Goal: Transaction & Acquisition: Purchase product/service

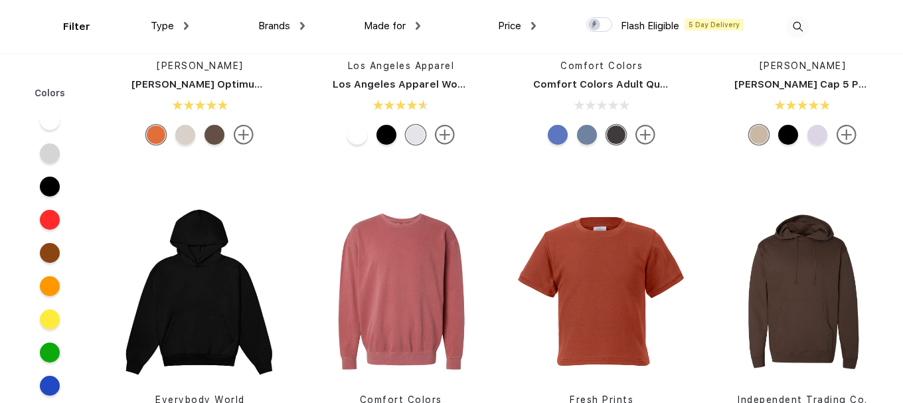
scroll to position [3223, 0]
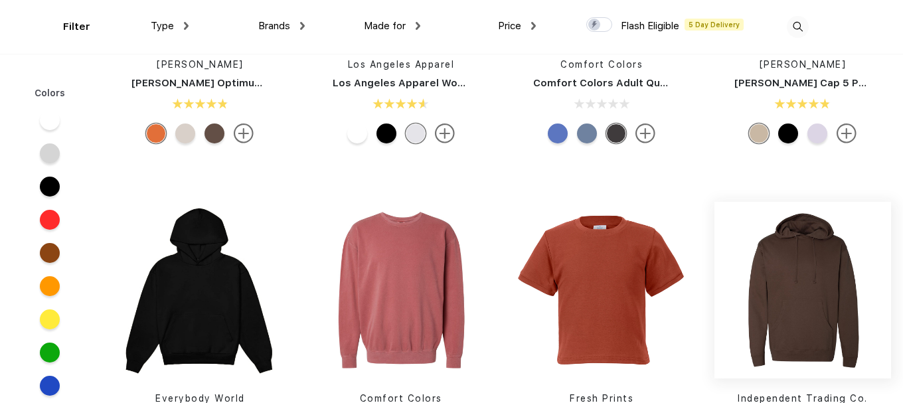
click at [802, 274] on img at bounding box center [803, 290] width 177 height 177
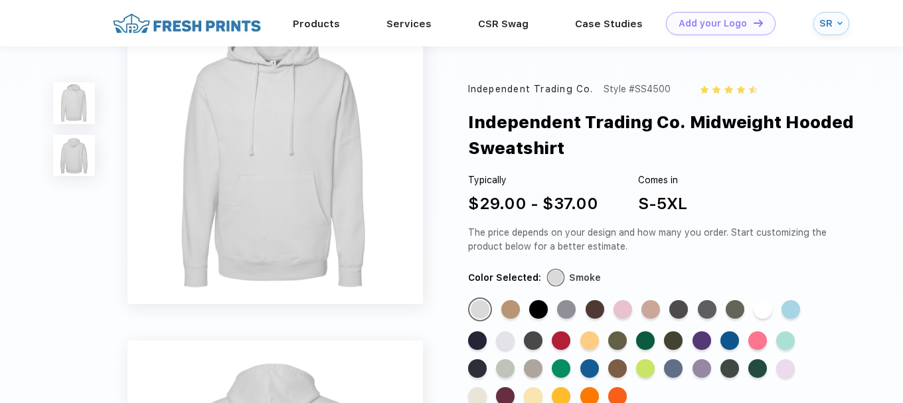
scroll to position [29, 0]
click at [611, 370] on div "Standard Color" at bounding box center [617, 368] width 19 height 19
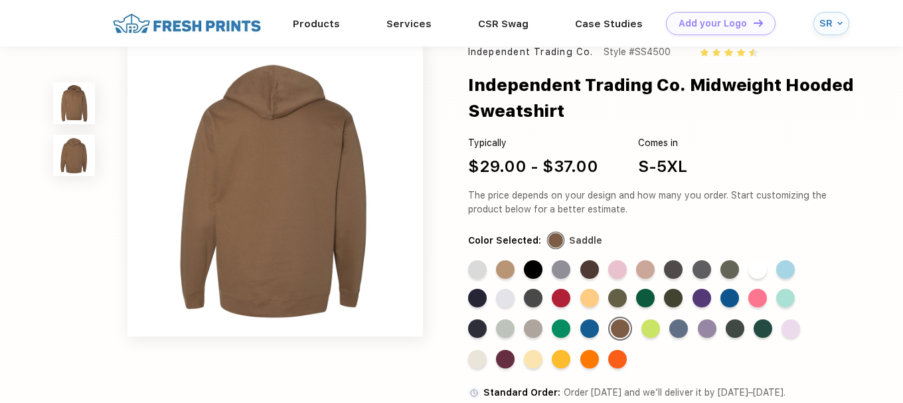
scroll to position [325, 0]
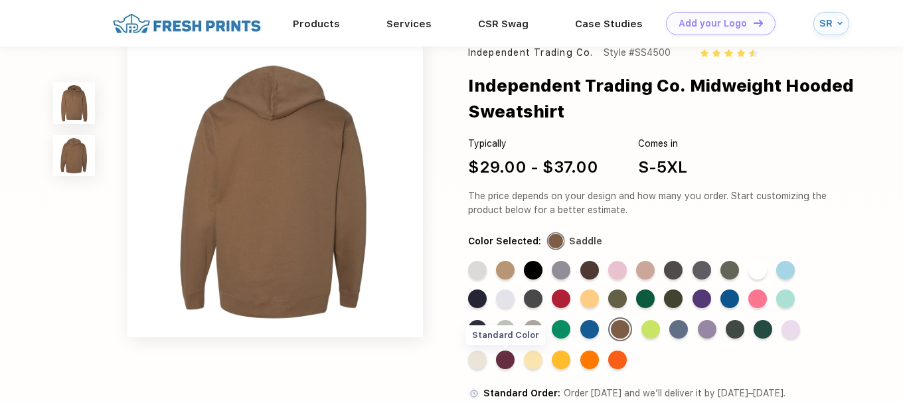
click at [503, 356] on div "Standard Color" at bounding box center [505, 360] width 19 height 19
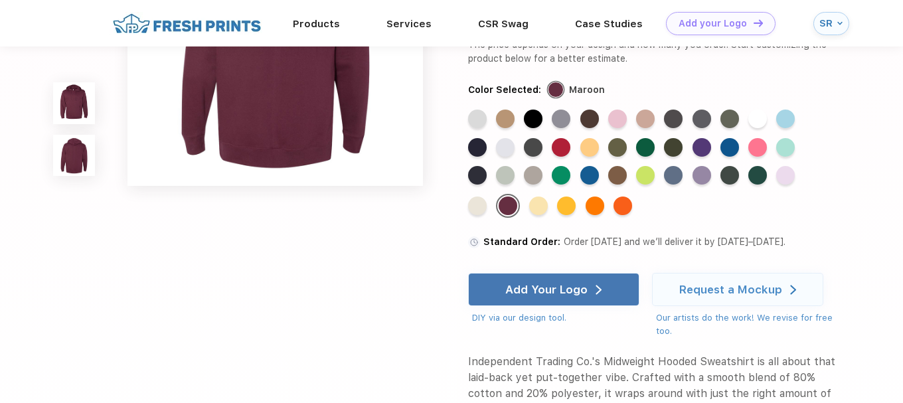
scroll to position [478, 0]
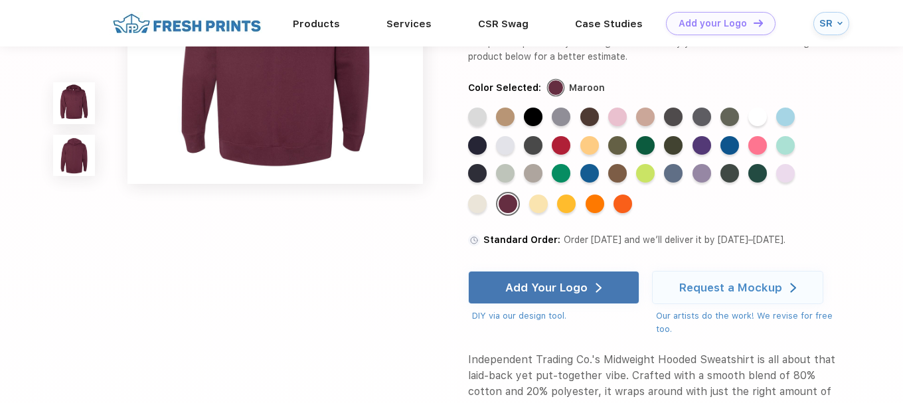
click at [628, 175] on div "Standard Color Standard Color Standard Color Standard Color Standard Color Stan…" at bounding box center [643, 167] width 350 height 118
click at [624, 175] on div "Standard Color" at bounding box center [617, 172] width 19 height 19
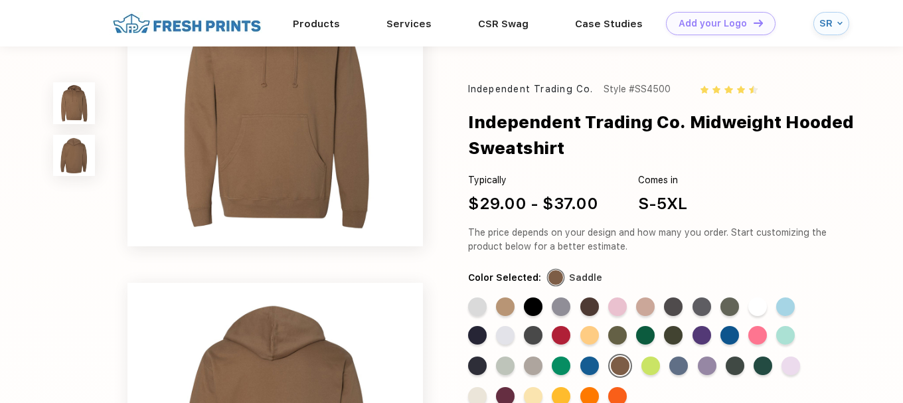
scroll to position [85, 0]
click at [503, 313] on div "Standard Color" at bounding box center [505, 307] width 19 height 19
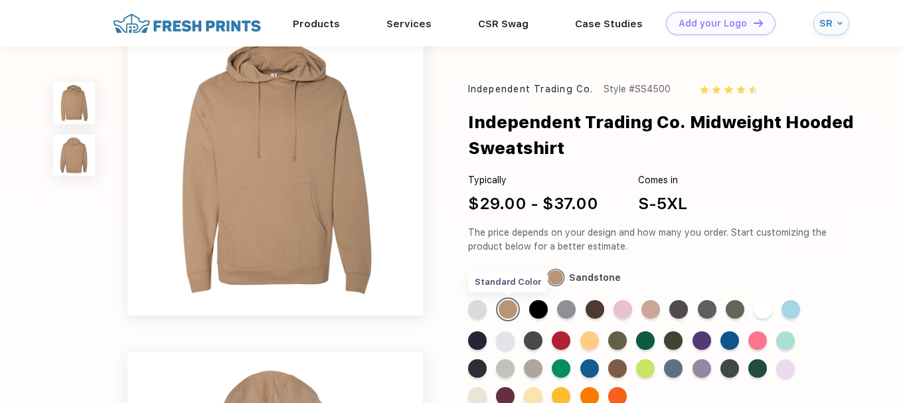
scroll to position [0, 0]
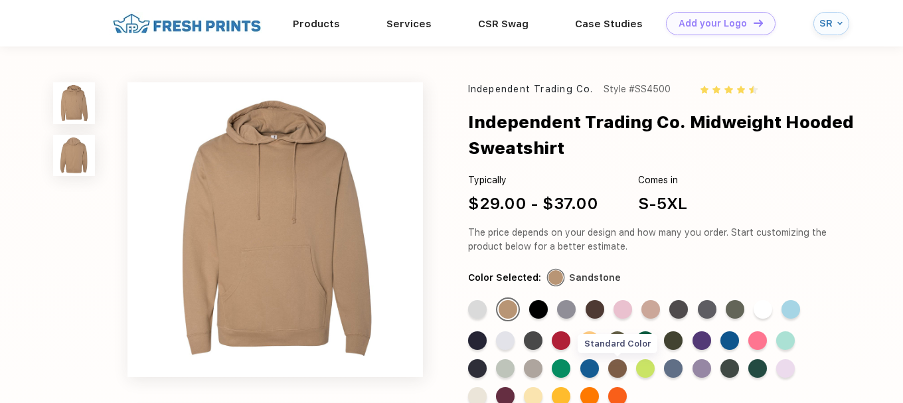
click at [614, 369] on div "Standard Color" at bounding box center [617, 368] width 19 height 19
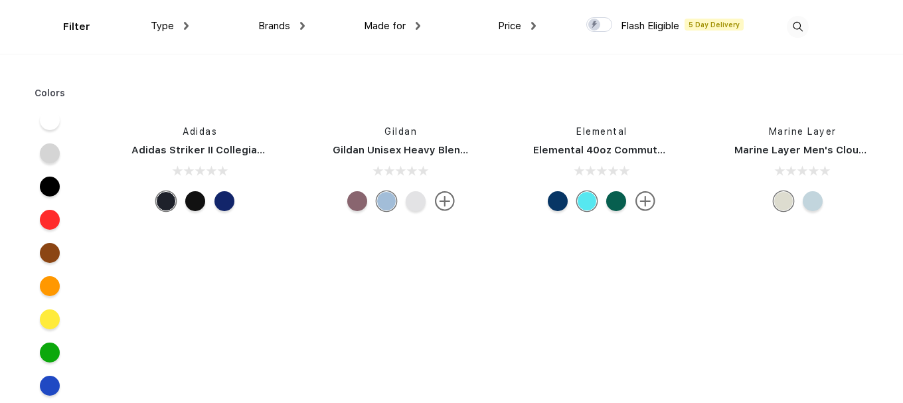
scroll to position [17566, 0]
